Goal: Task Accomplishment & Management: Manage account settings

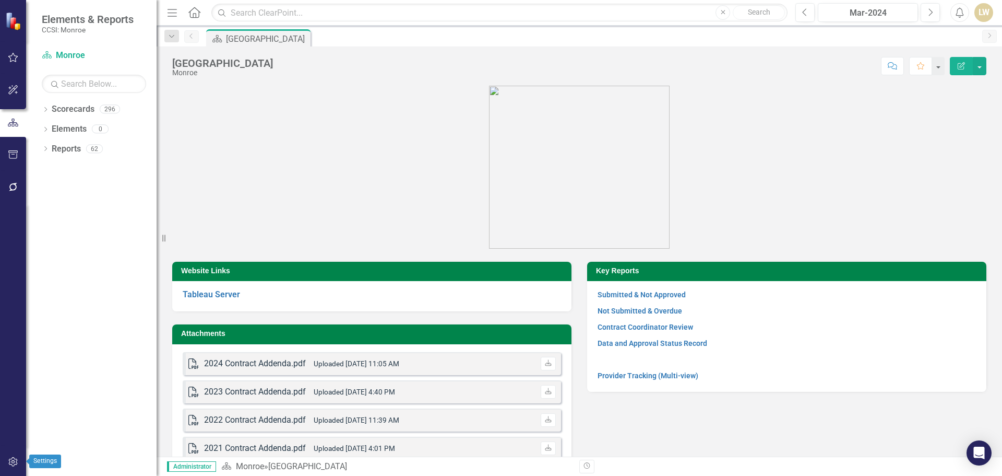
click at [11, 460] on icon "button" at bounding box center [13, 461] width 11 height 8
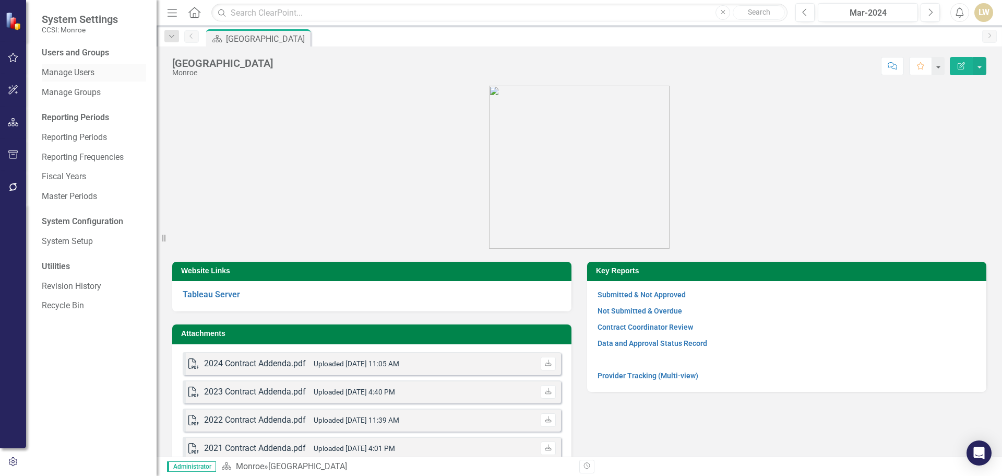
click at [73, 72] on link "Manage Users" at bounding box center [94, 73] width 104 height 12
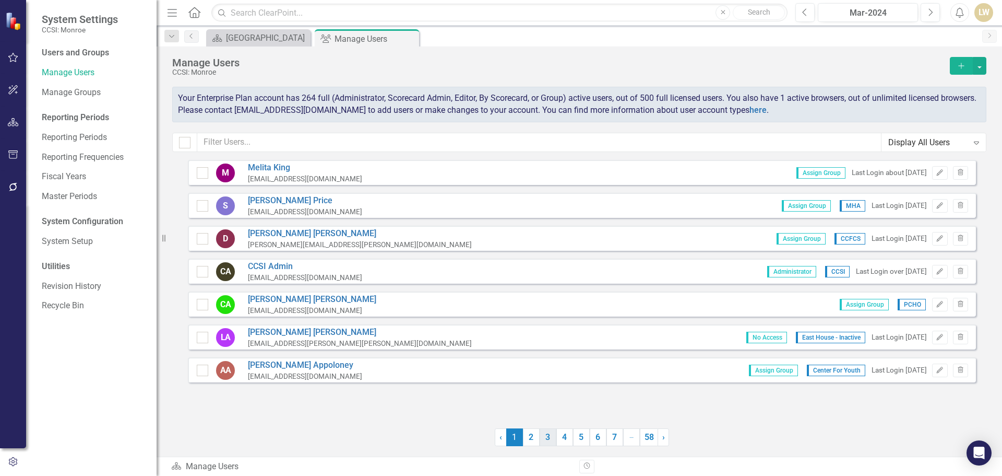
click at [551, 443] on link "3" at bounding box center [548, 437] width 17 height 18
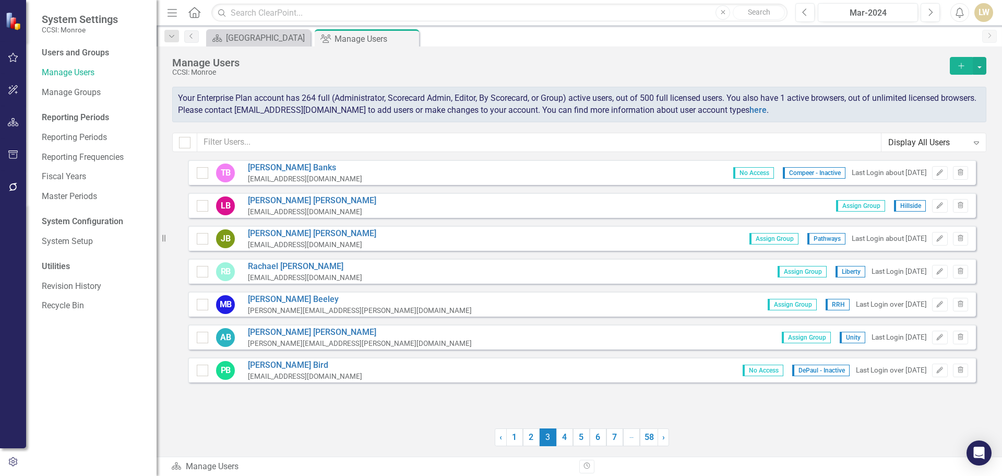
click at [551, 443] on span "3 (current)" at bounding box center [548, 437] width 17 height 18
click at [552, 443] on span "3 (current)" at bounding box center [548, 437] width 17 height 18
click at [562, 441] on link "4" at bounding box center [565, 437] width 17 height 18
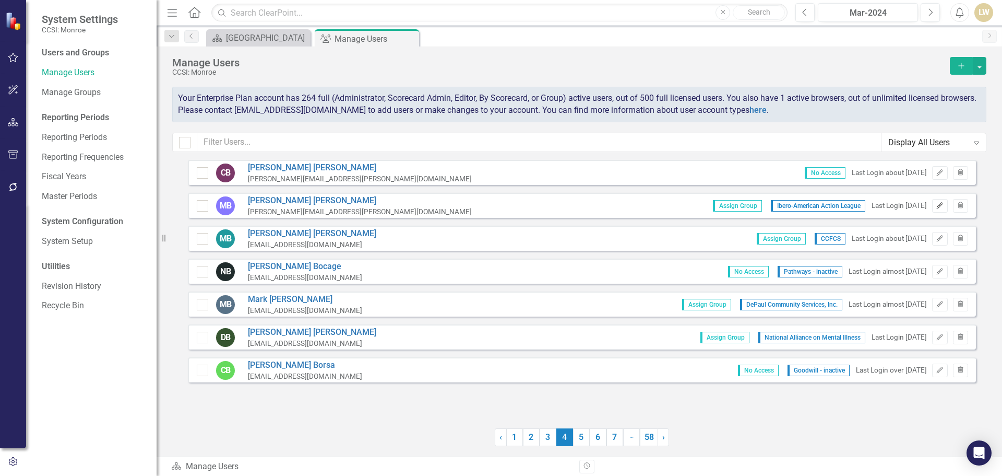
click at [939, 208] on icon "button" at bounding box center [940, 205] width 6 height 6
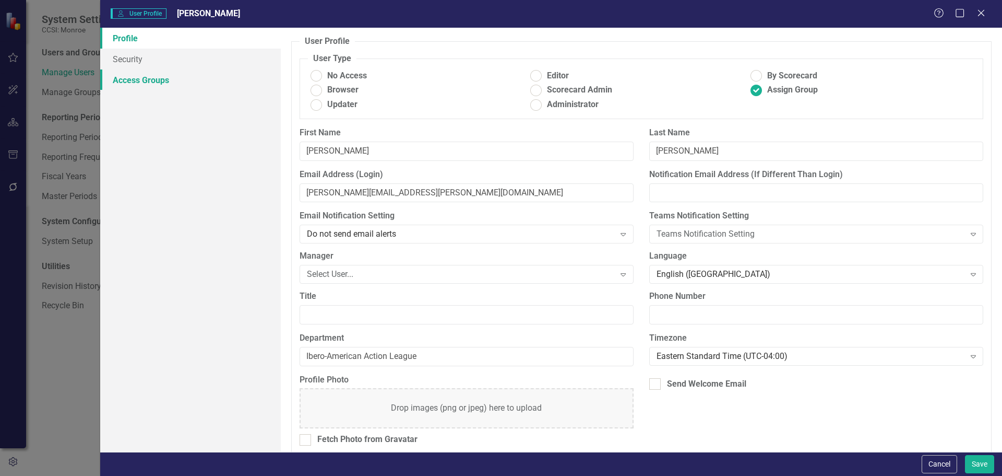
click at [134, 86] on link "Access Groups" at bounding box center [190, 79] width 181 height 21
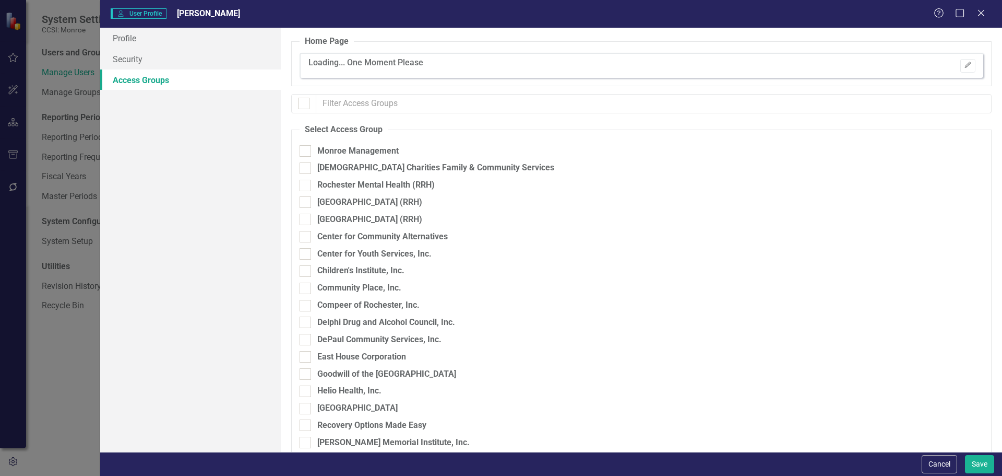
checkbox input "false"
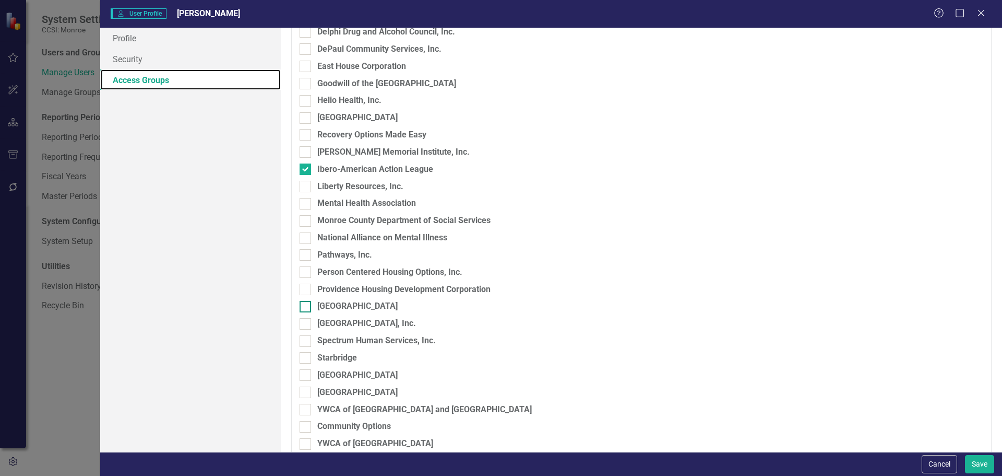
scroll to position [313, 0]
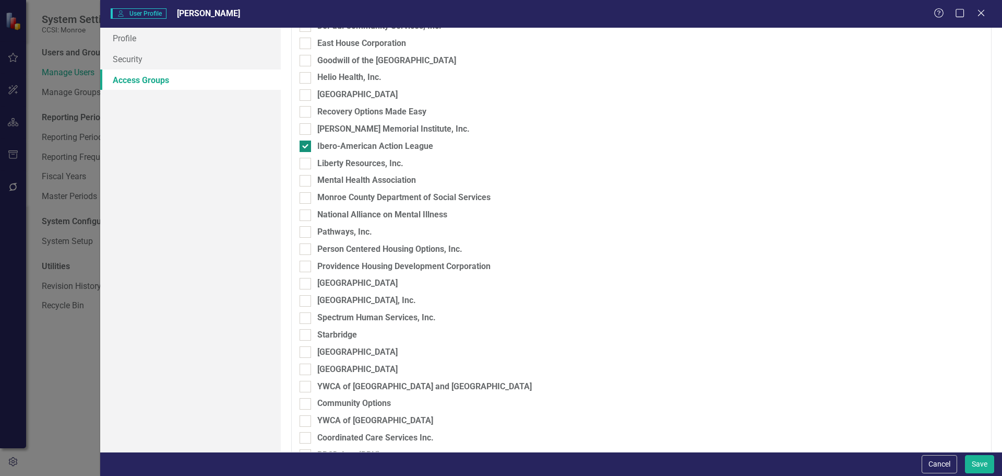
click at [307, 144] on div at bounding box center [305, 145] width 11 height 11
click at [306, 144] on input "Ibero-American Action League" at bounding box center [303, 143] width 7 height 7
checkbox input "false"
click at [115, 32] on link "Profile" at bounding box center [190, 38] width 181 height 21
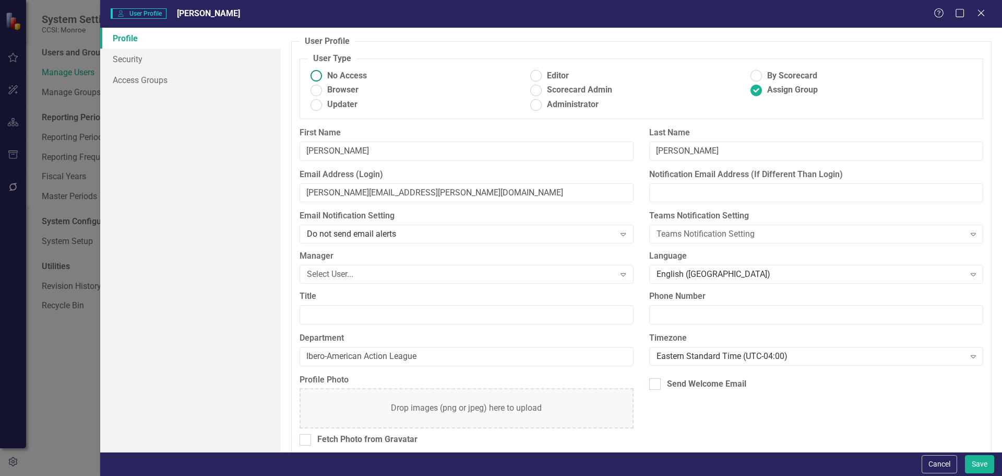
click at [315, 78] on ins at bounding box center [316, 76] width 16 height 16
click at [315, 78] on input "No Access" at bounding box center [316, 76] width 16 height 16
radio input "true"
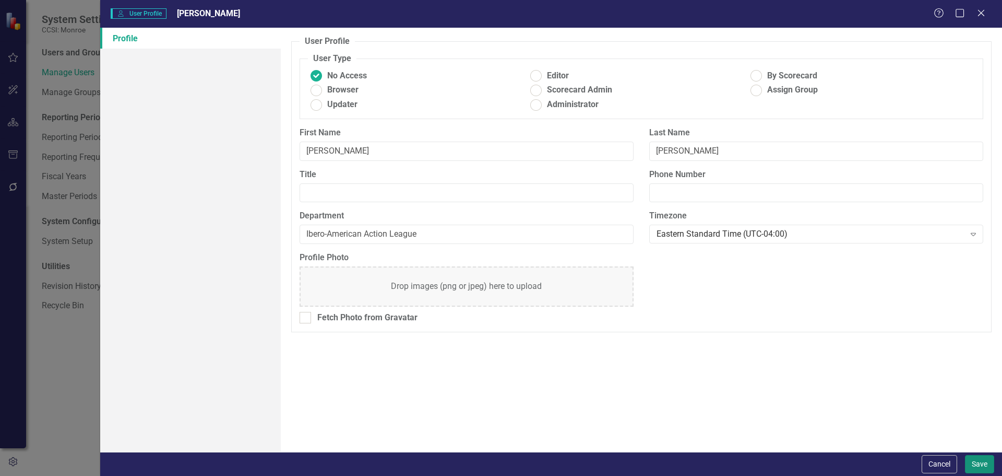
click at [982, 462] on button "Save" at bounding box center [979, 464] width 29 height 18
